Goal: Check status: Check status

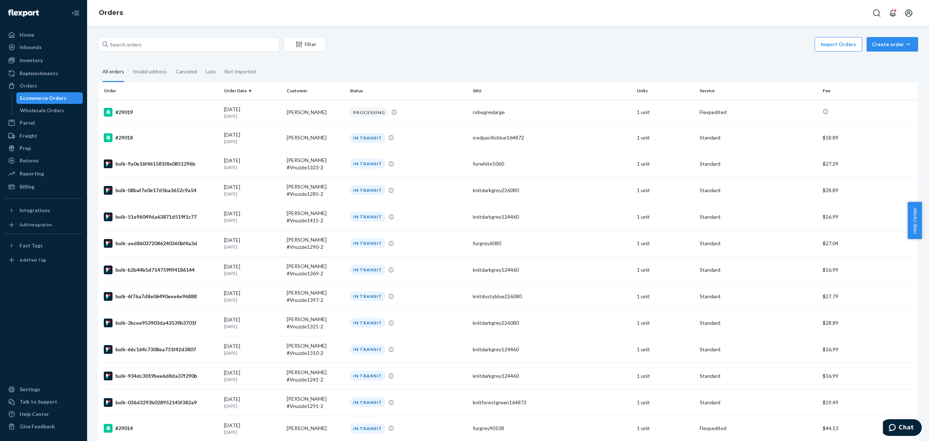
click at [60, 95] on div "Ecommerce Orders" at bounding box center [43, 97] width 46 height 7
click at [305, 45] on div "Filter" at bounding box center [304, 44] width 41 height 7
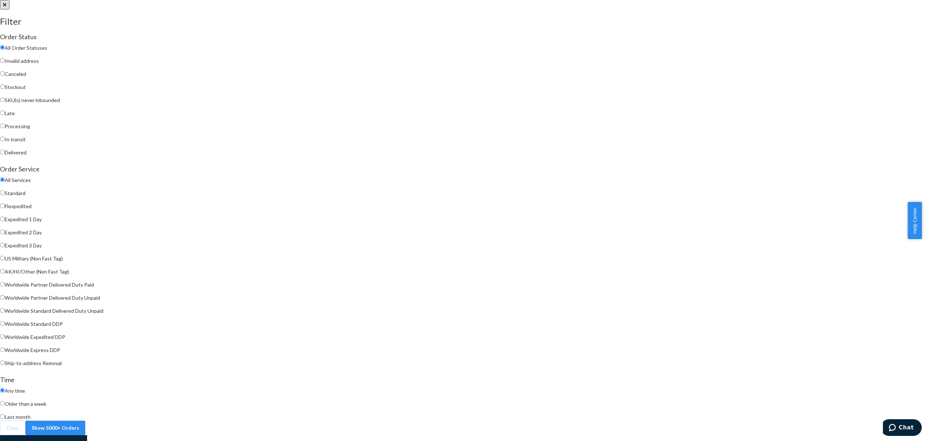
click at [628, 0] on div at bounding box center [464, 0] width 929 height 0
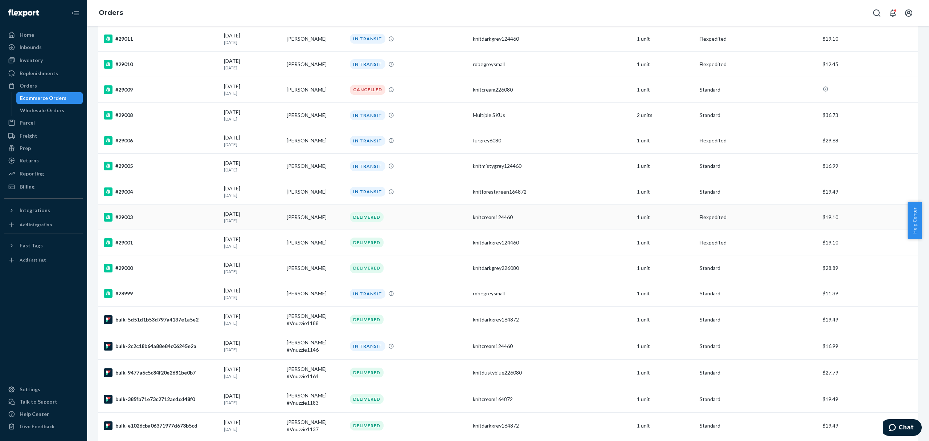
scroll to position [2363, 0]
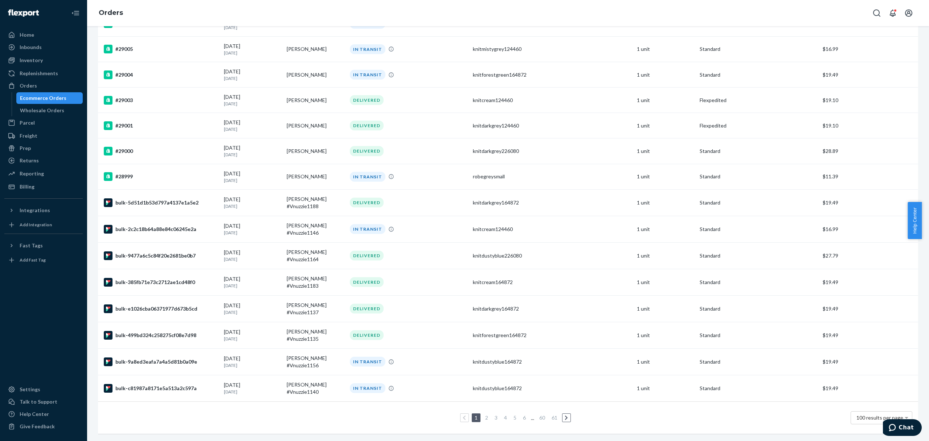
click at [484, 414] on link "2" at bounding box center [487, 417] width 6 height 6
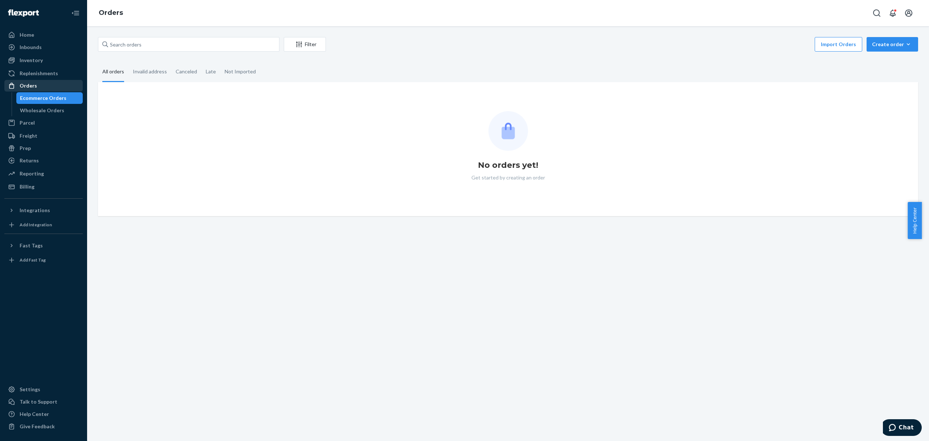
click at [38, 84] on div "Orders" at bounding box center [43, 86] width 77 height 10
click at [38, 96] on div "Ecommerce Orders" at bounding box center [43, 97] width 46 height 7
click at [36, 34] on div "Home" at bounding box center [43, 35] width 77 height 10
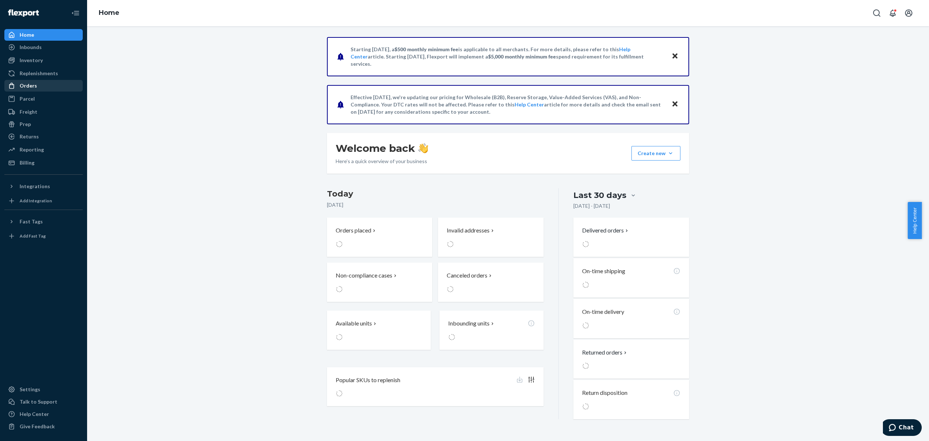
click at [34, 86] on div "Orders" at bounding box center [28, 85] width 17 height 7
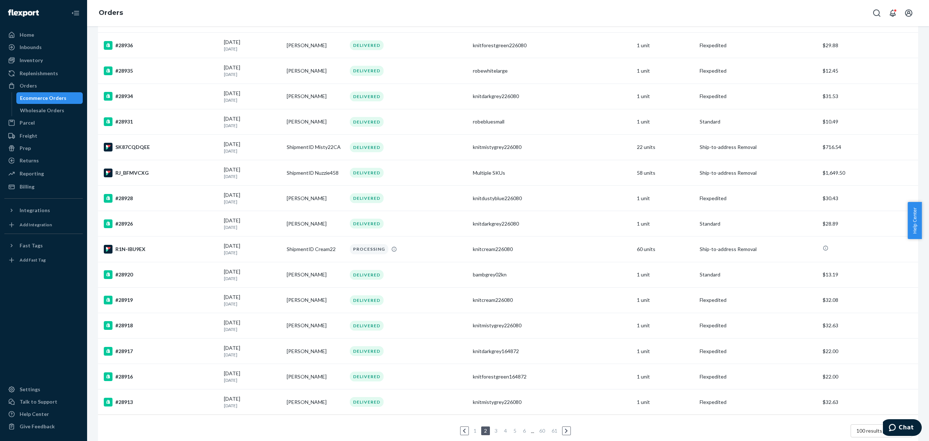
scroll to position [2310, 0]
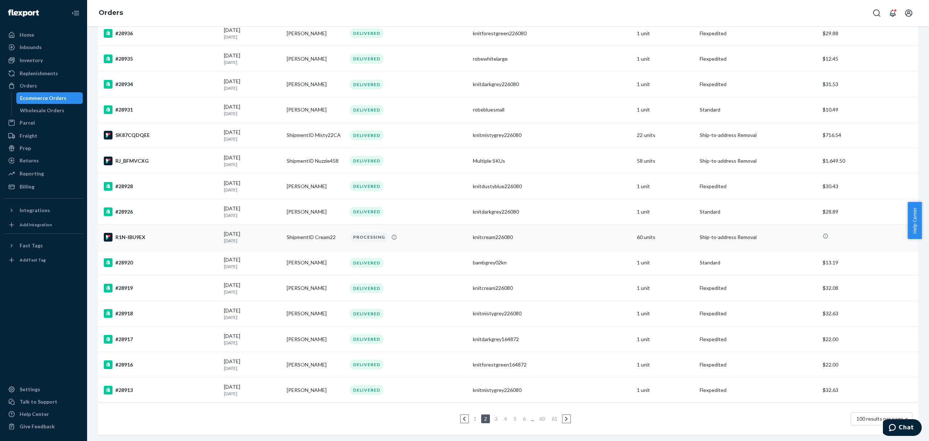
click at [137, 233] on div "R1N-IBU9EX" at bounding box center [161, 237] width 114 height 9
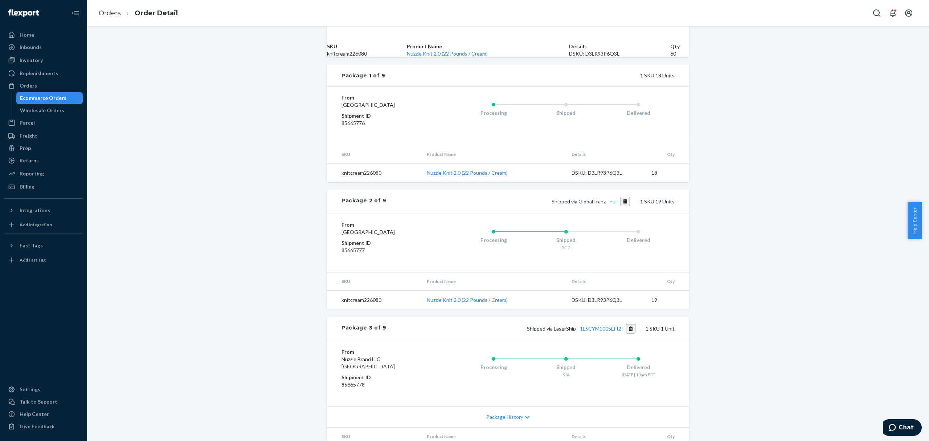
scroll to position [2, 0]
